Goal: Transaction & Acquisition: Purchase product/service

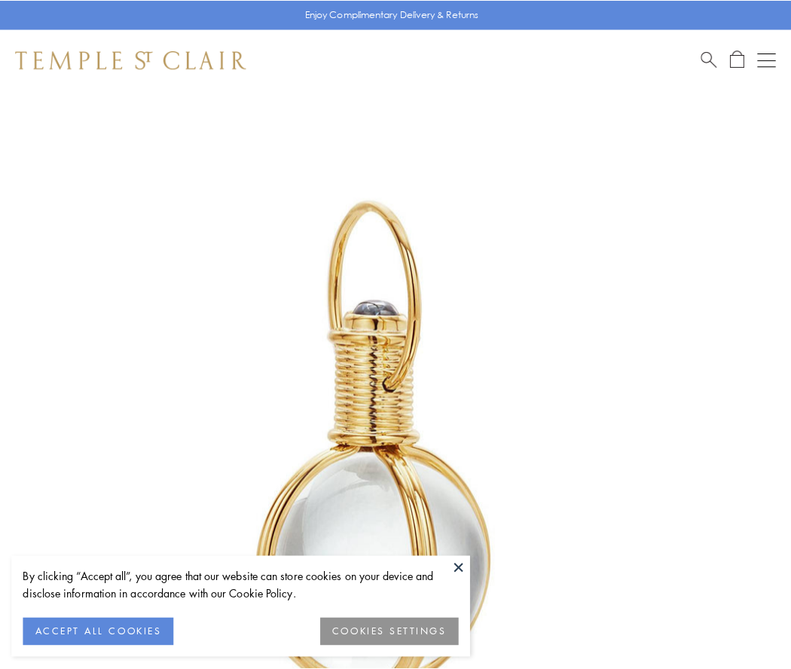
scroll to position [393, 0]
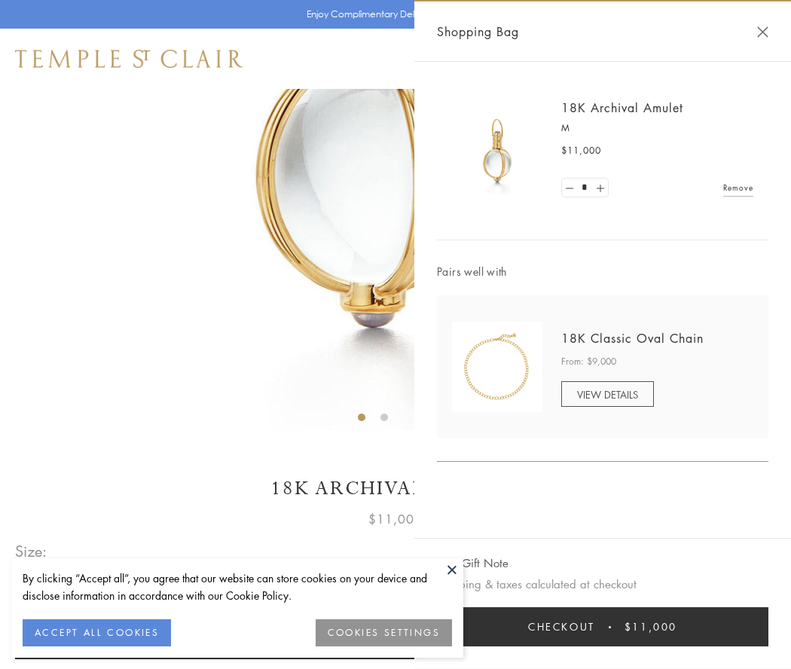
click at [603, 627] on button "Checkout $11,000" at bounding box center [603, 626] width 332 height 39
